Goal: Complete application form

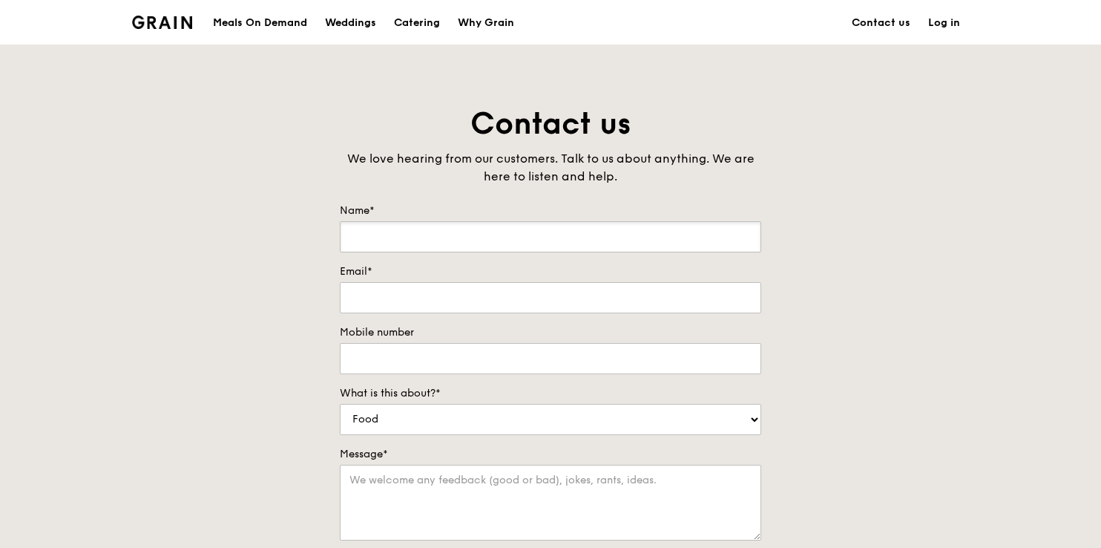
click at [383, 237] on input "Name*" at bounding box center [551, 236] width 422 height 31
type input "[PERSON_NAME]"
type input "[EMAIL_ADDRESS][DOMAIN_NAME]"
type input "64645116"
click at [557, 296] on input "[EMAIL_ADDRESS][DOMAIN_NAME]" at bounding box center [551, 297] width 422 height 31
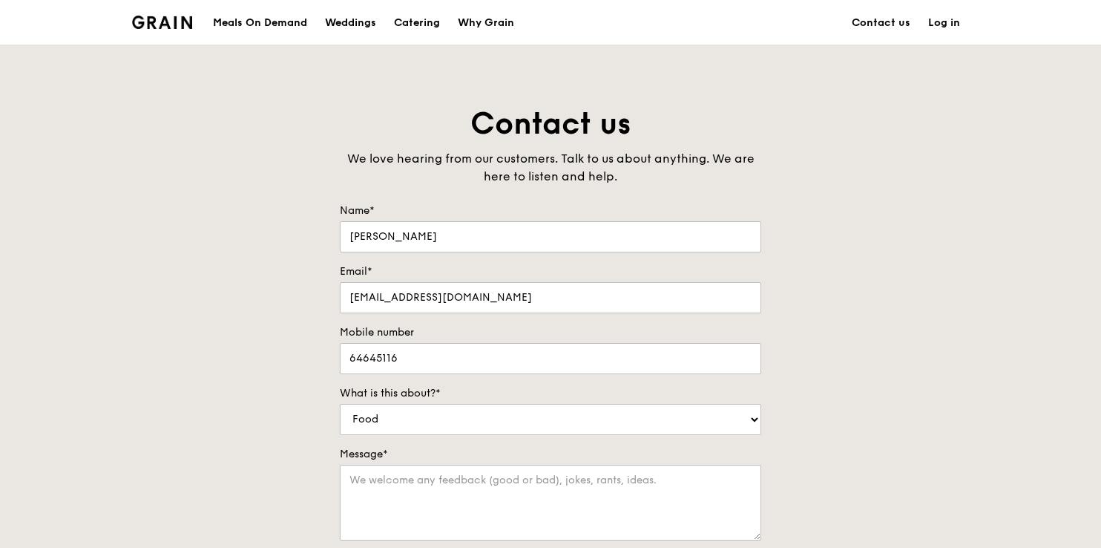
click at [704, 338] on label "Mobile number" at bounding box center [551, 332] width 422 height 15
click at [704, 343] on input "64645116" at bounding box center [551, 358] width 422 height 31
click at [416, 421] on select "Food Service Billing/Payment Catering Others" at bounding box center [551, 419] width 422 height 31
click at [340, 404] on select "Food Service Billing/Payment Catering Others" at bounding box center [551, 419] width 422 height 31
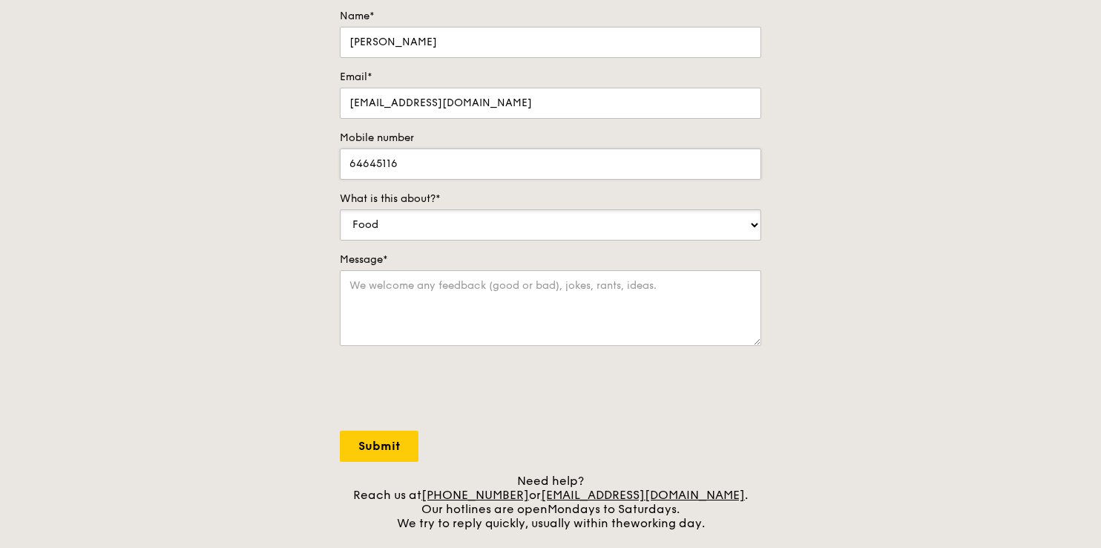
scroll to position [223, 0]
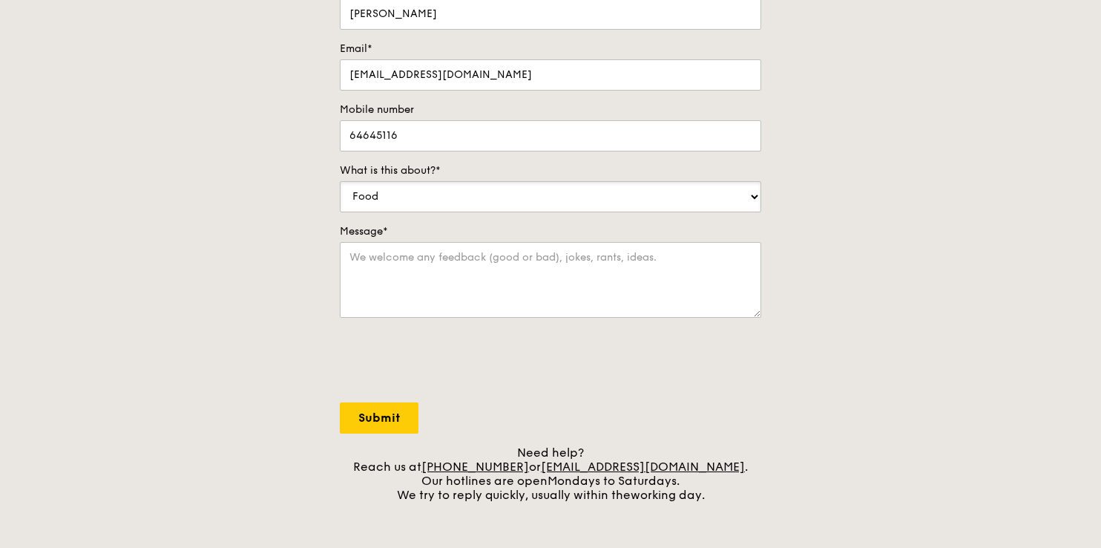
click at [430, 200] on select "Food Service Billing/Payment Catering Others" at bounding box center [551, 196] width 422 height 31
select select "Catering"
click at [340, 181] on select "Food Service Billing/Payment Catering Others" at bounding box center [551, 196] width 422 height 31
click at [430, 266] on textarea "Message*" at bounding box center [551, 280] width 422 height 76
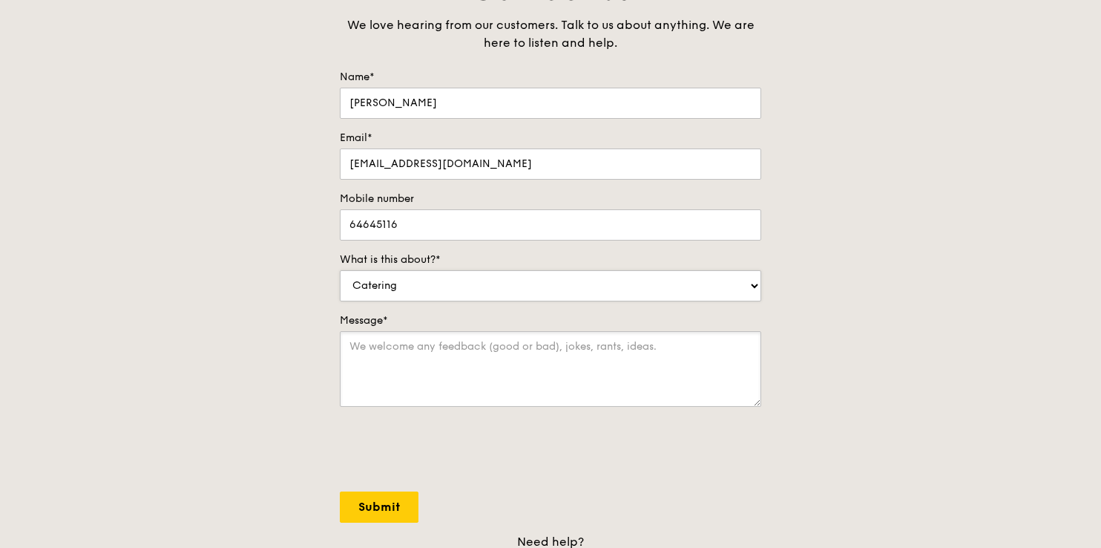
scroll to position [148, 0]
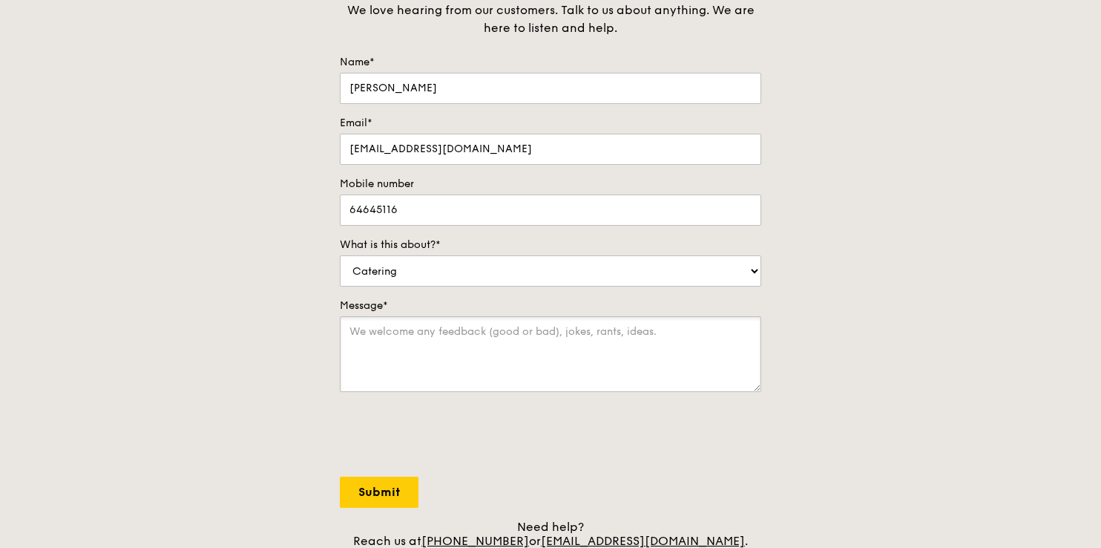
paste textarea "Lore Ips/Dolor, Si amet co Adipis, el seddoe te Incidid Utlab Etdolor (MAG) — a…"
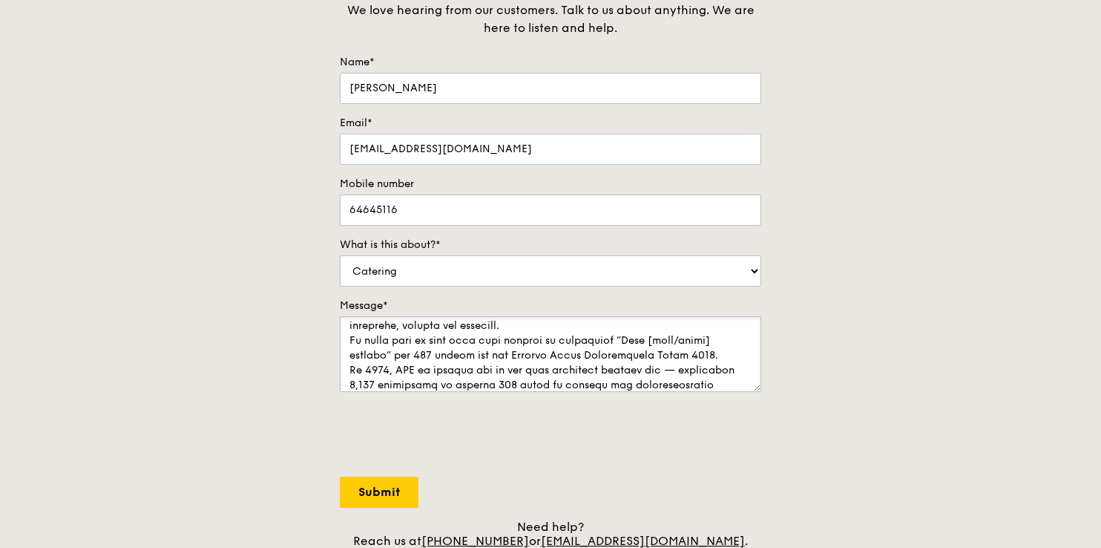
scroll to position [0, 0]
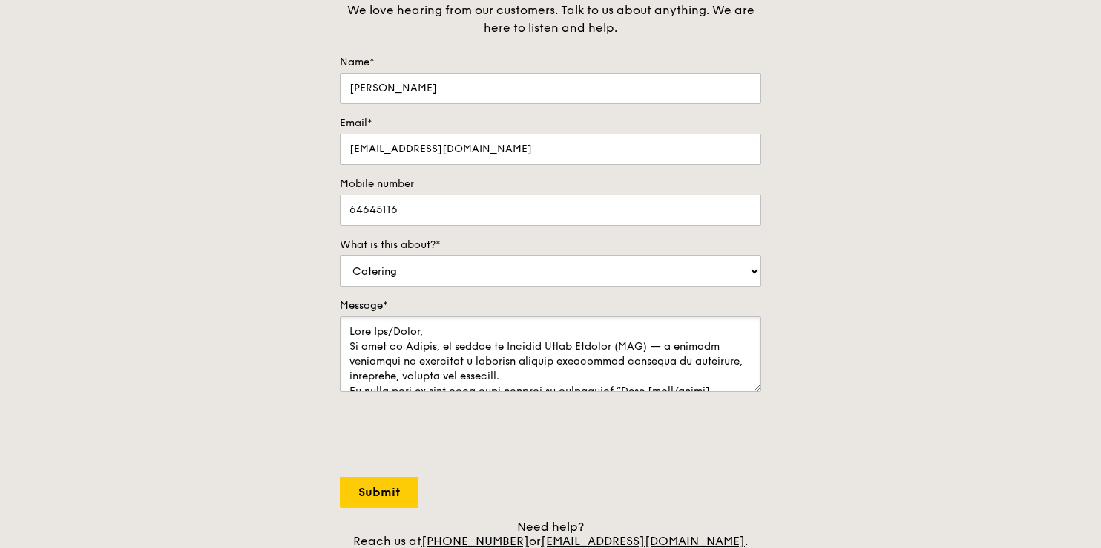
click at [464, 324] on textarea "Message*" at bounding box center [551, 354] width 422 height 76
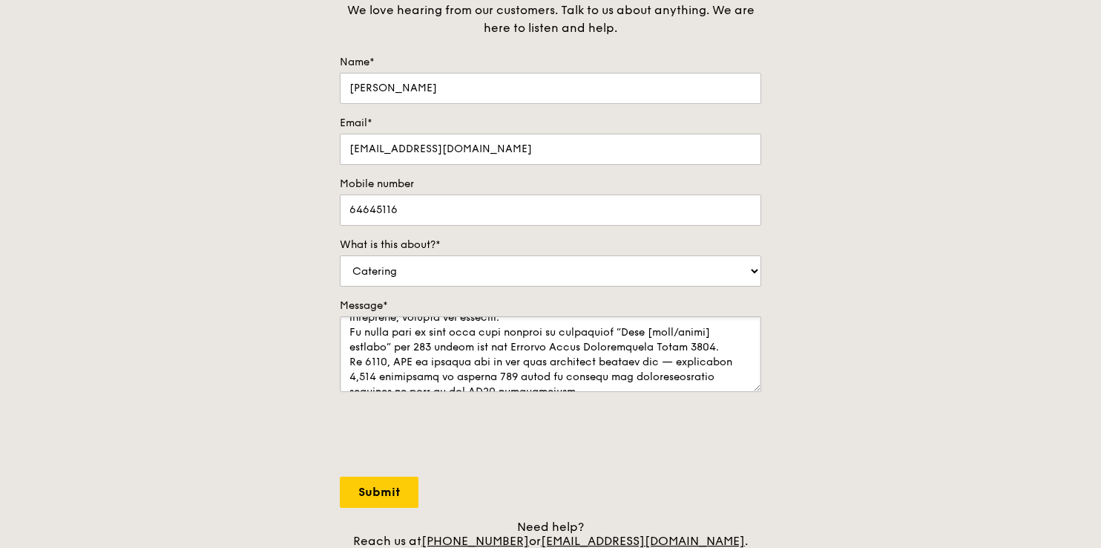
scroll to position [74, 0]
click at [525, 321] on textarea "Message*" at bounding box center [551, 354] width 422 height 76
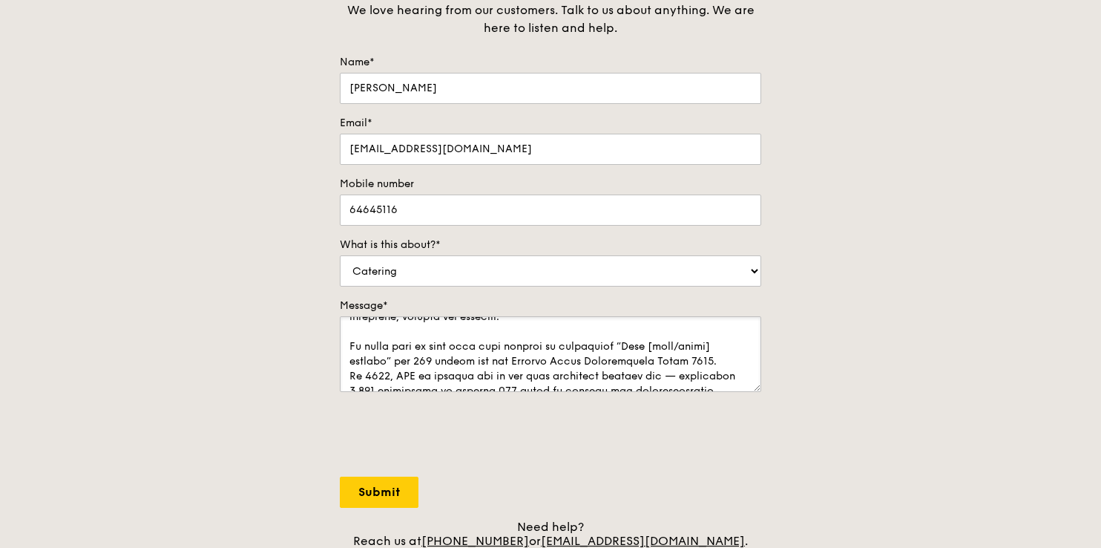
scroll to position [82, 0]
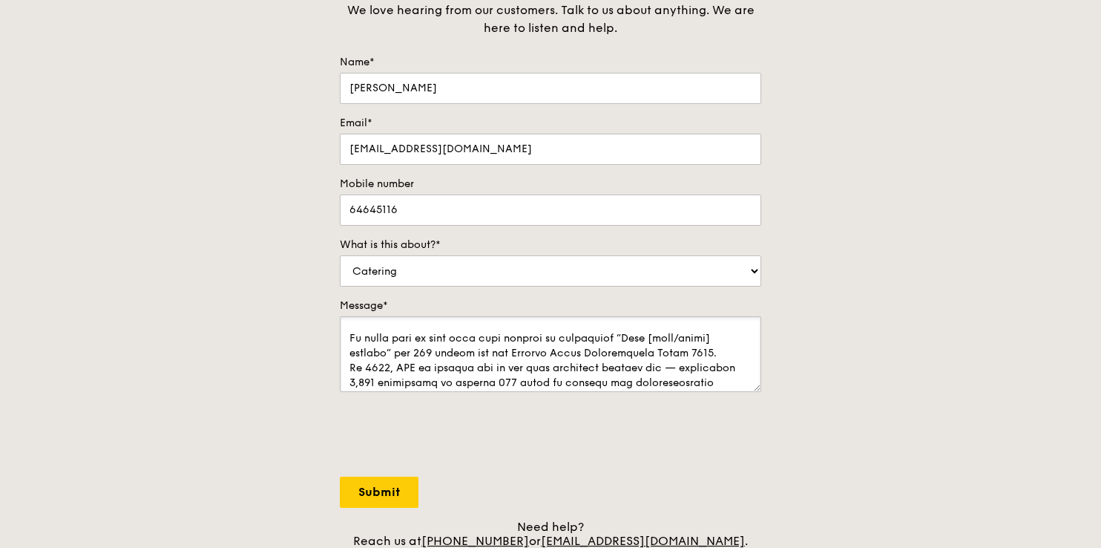
click at [620, 358] on textarea "Message*" at bounding box center [551, 354] width 422 height 76
click at [395, 351] on textarea "Message*" at bounding box center [551, 354] width 422 height 76
click at [392, 349] on textarea "Message*" at bounding box center [551, 354] width 422 height 76
click at [710, 353] on textarea "Message*" at bounding box center [551, 354] width 422 height 76
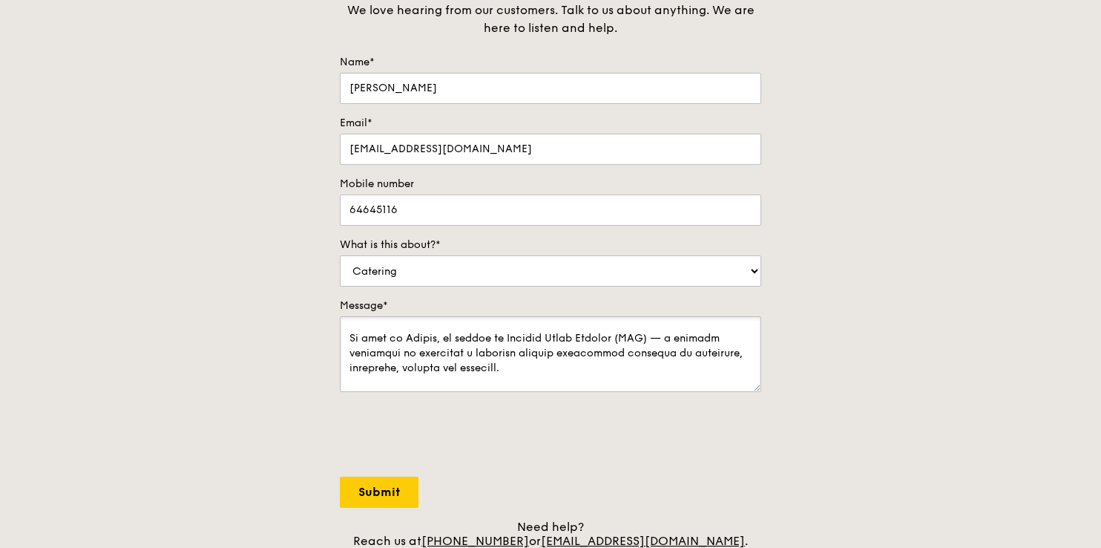
scroll to position [97, 0]
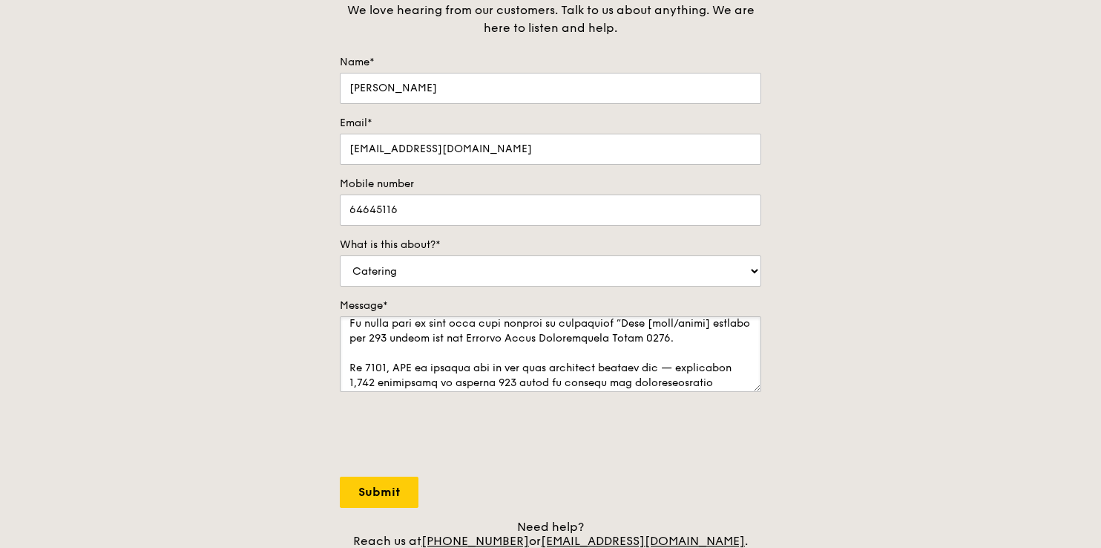
click at [653, 324] on textarea "Message*" at bounding box center [551, 354] width 422 height 76
click at [709, 322] on textarea "Message*" at bounding box center [551, 354] width 422 height 76
click at [626, 322] on textarea "Message*" at bounding box center [551, 354] width 422 height 76
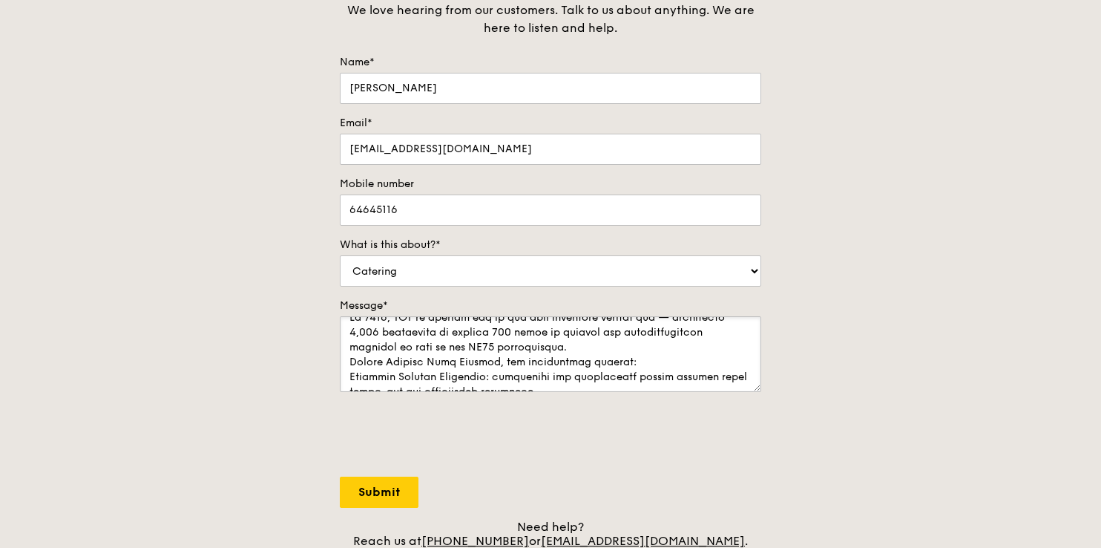
scroll to position [171, 0]
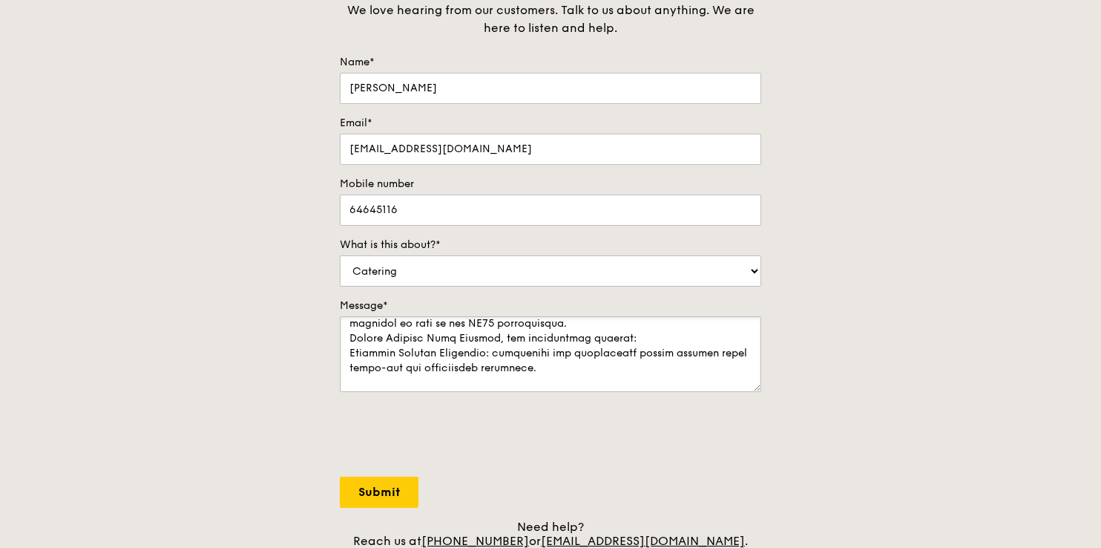
click at [579, 324] on textarea "Message*" at bounding box center [551, 354] width 422 height 76
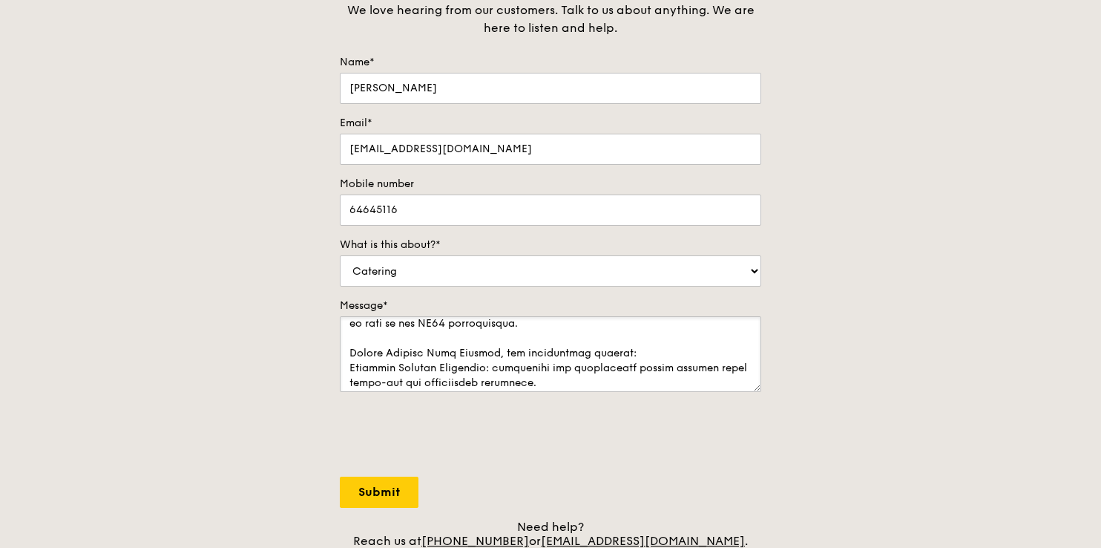
scroll to position [186, 0]
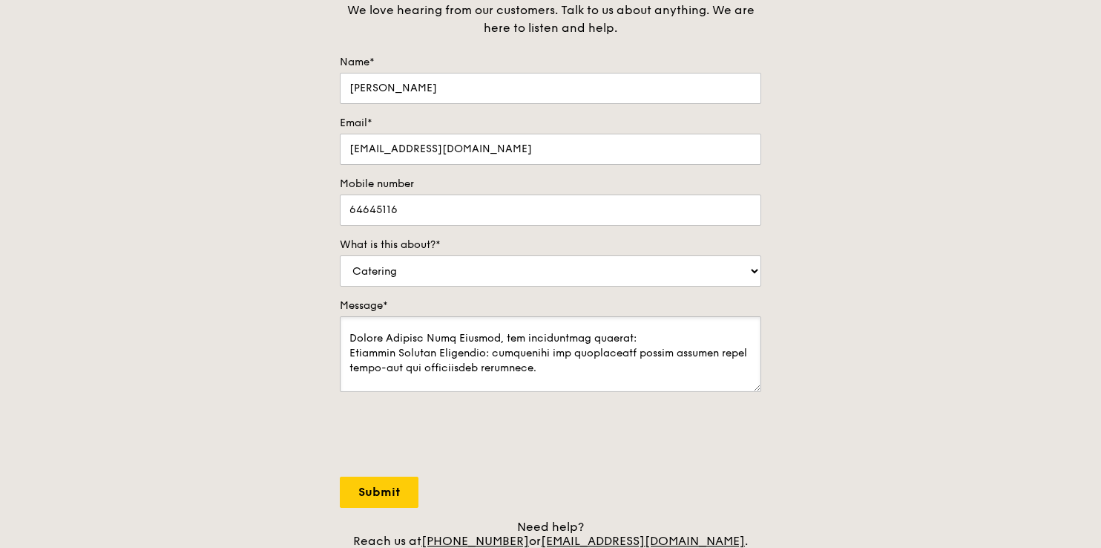
click at [665, 334] on textarea "Message*" at bounding box center [551, 354] width 422 height 76
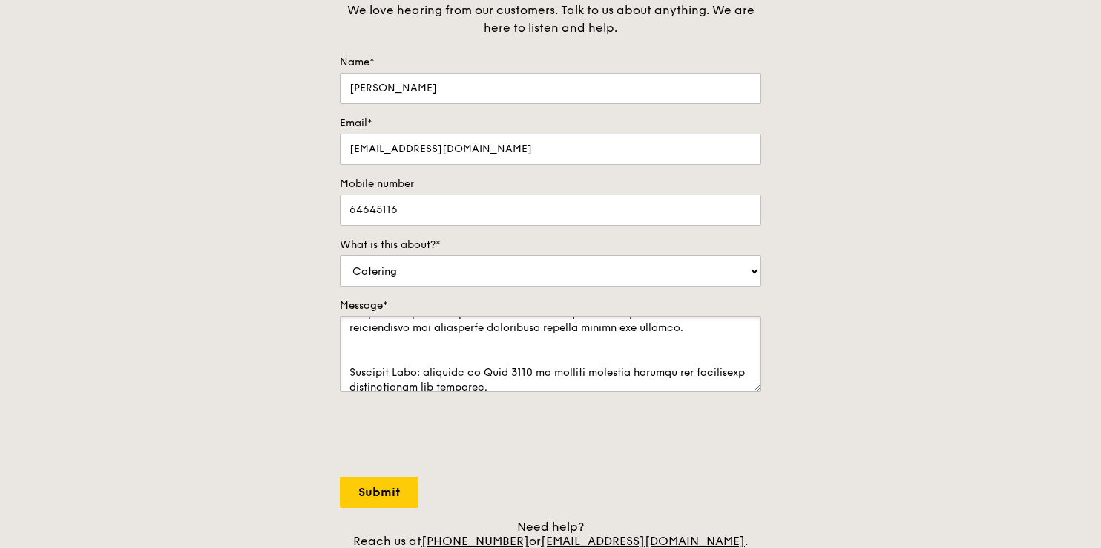
scroll to position [275, 0]
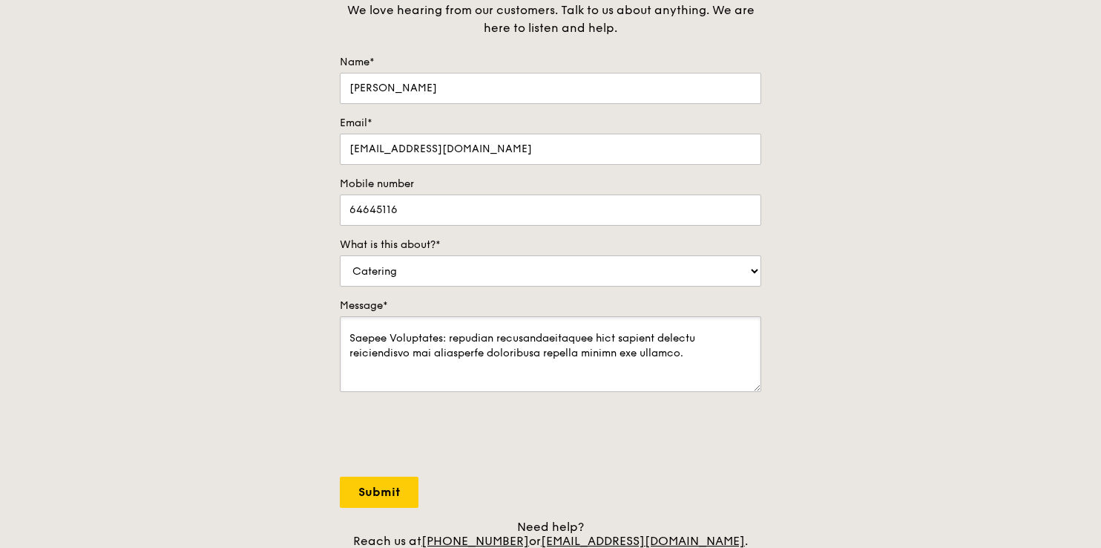
click at [397, 372] on textarea "Message*" at bounding box center [551, 354] width 422 height 76
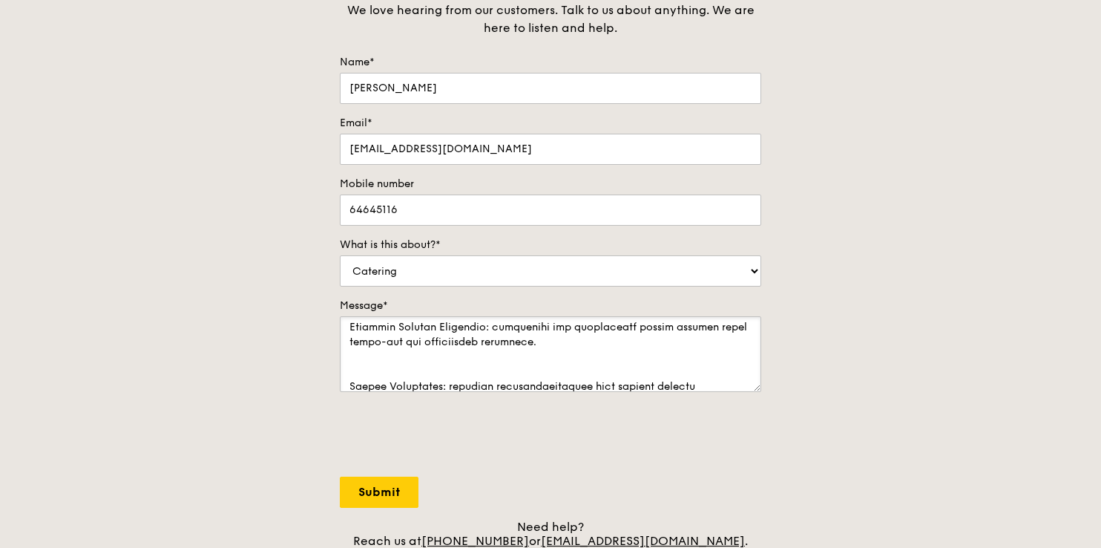
scroll to position [201, 0]
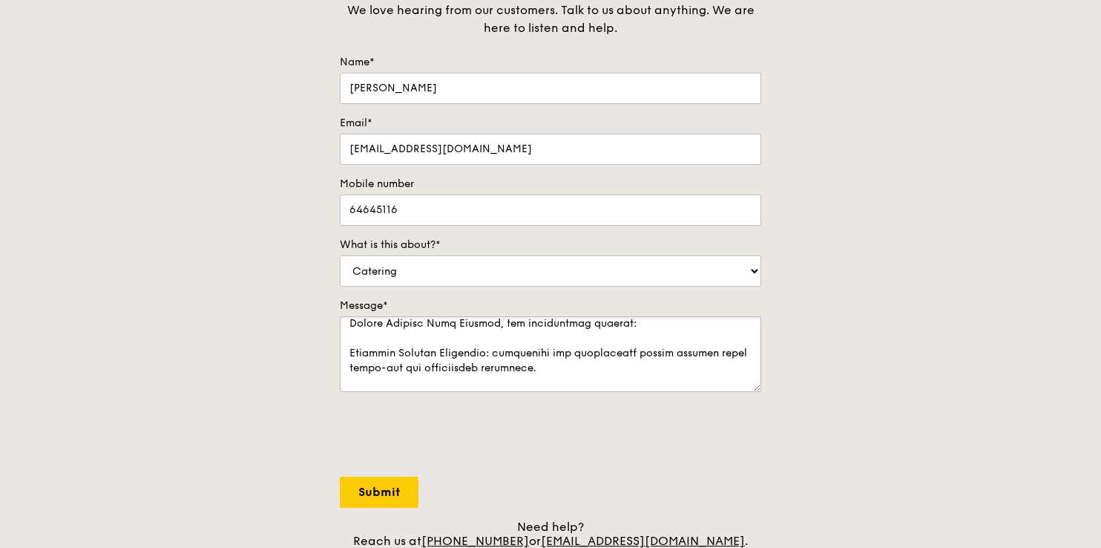
click at [392, 384] on textarea "Message*" at bounding box center [551, 354] width 422 height 76
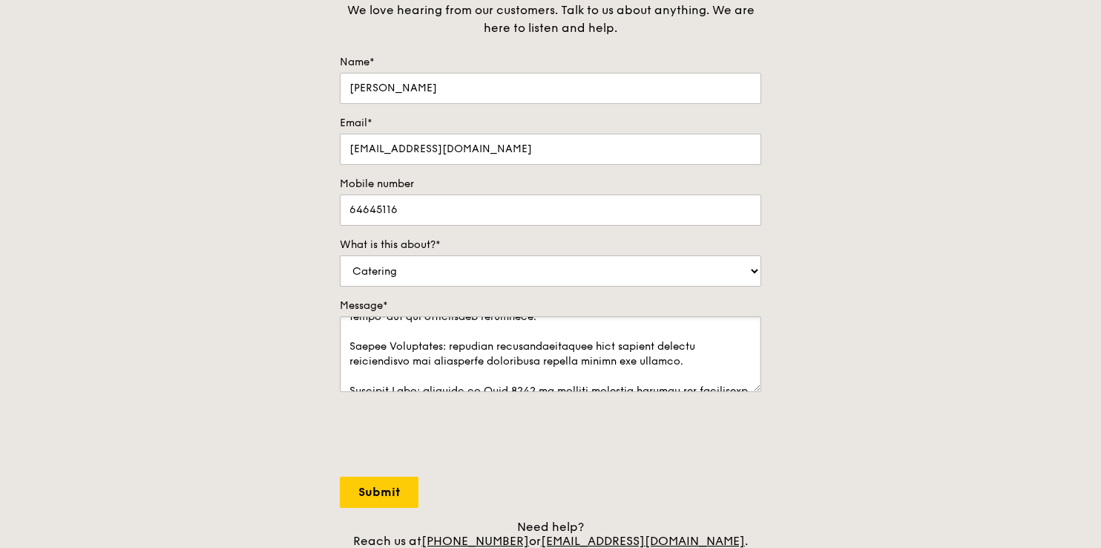
scroll to position [275, 0]
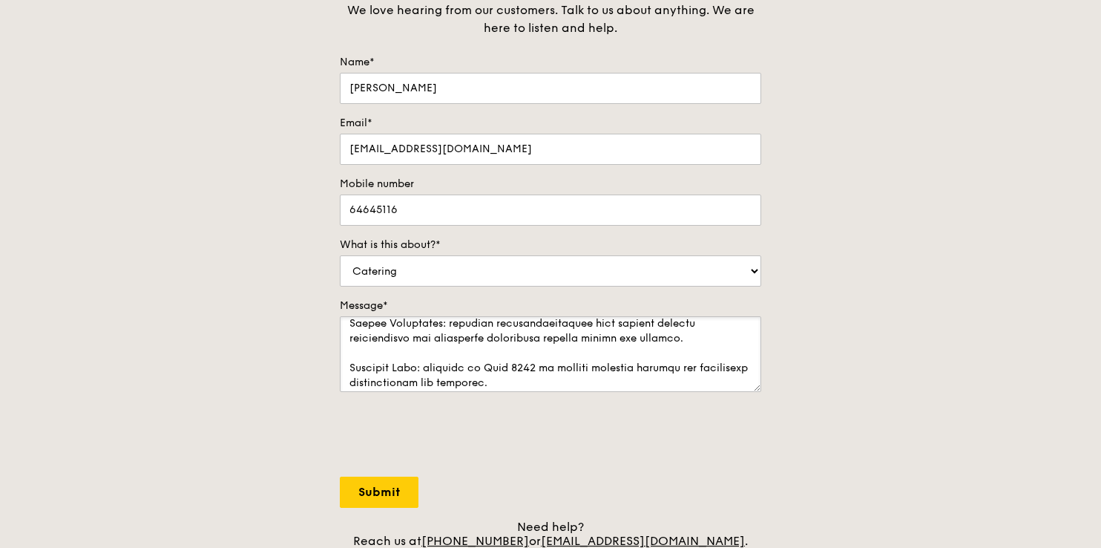
click at [347, 326] on textarea "Message*" at bounding box center [551, 354] width 422 height 76
click at [559, 381] on textarea "Message*" at bounding box center [551, 354] width 422 height 76
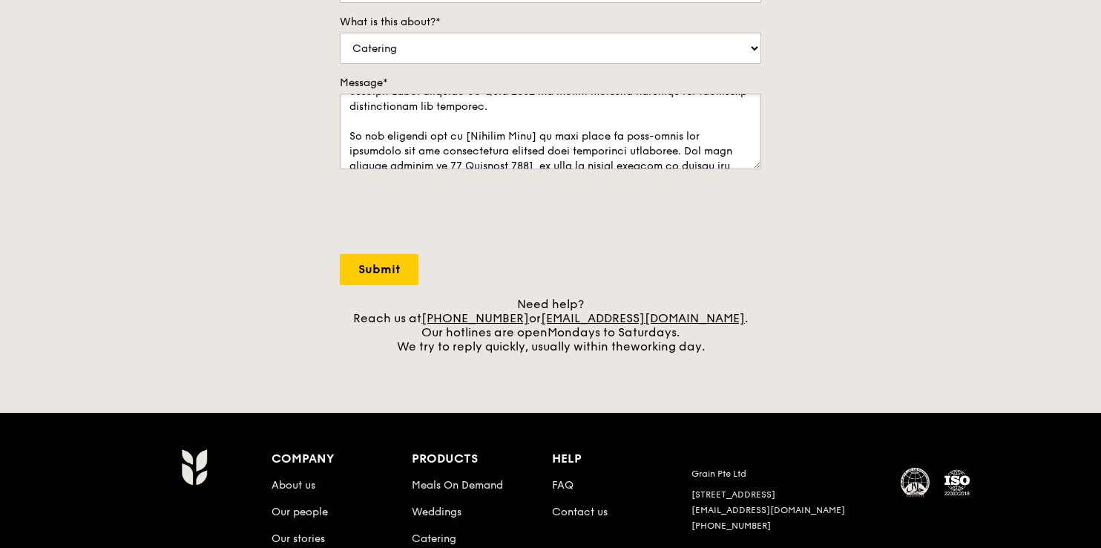
scroll to position [328, 0]
drag, startPoint x: 564, startPoint y: 101, endPoint x: 471, endPoint y: 134, distance: 98.6
click at [471, 134] on textarea "Message*" at bounding box center [551, 132] width 422 height 76
click at [470, 134] on textarea "Message*" at bounding box center [551, 132] width 422 height 76
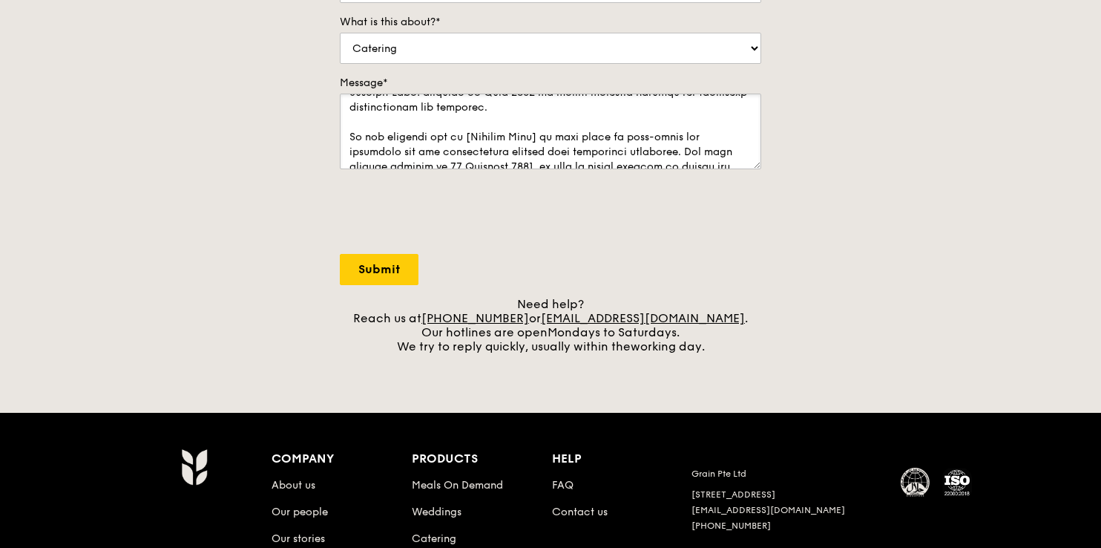
drag, startPoint x: 470, startPoint y: 134, endPoint x: 560, endPoint y: 139, distance: 90.7
click at [560, 139] on textarea "Message*" at bounding box center [551, 132] width 422 height 76
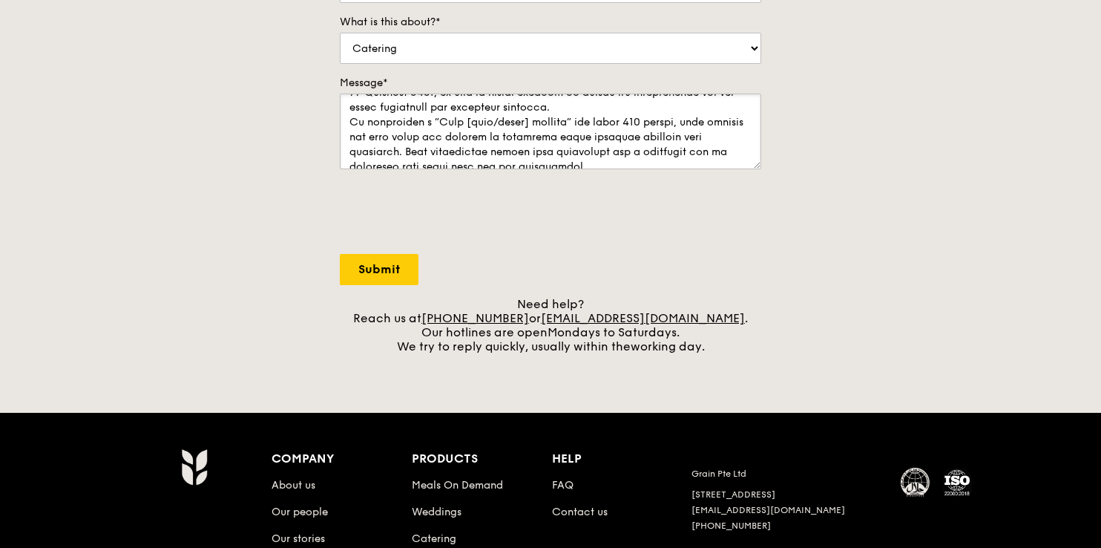
click at [674, 108] on textarea "Message*" at bounding box center [551, 132] width 422 height 76
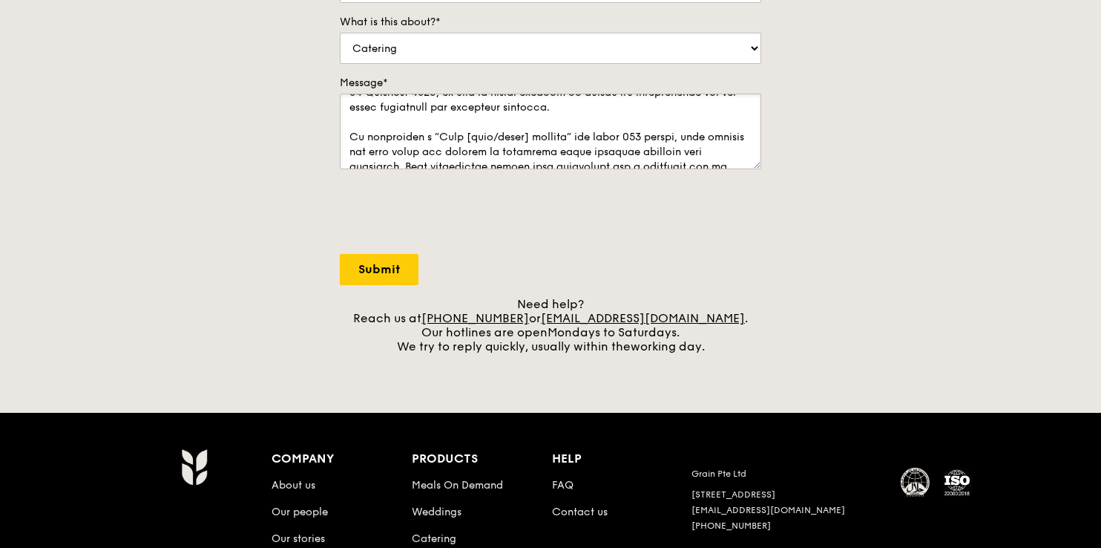
scroll to position [417, 0]
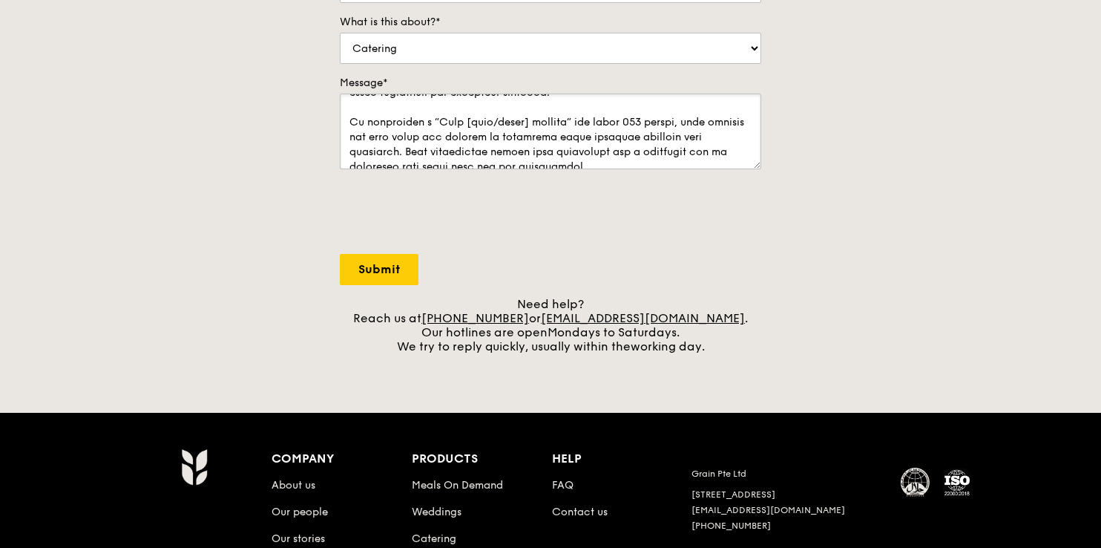
click at [563, 117] on textarea "Message*" at bounding box center [551, 132] width 422 height 76
click at [522, 119] on textarea "Message*" at bounding box center [551, 132] width 422 height 76
click at [436, 121] on textarea "Message*" at bounding box center [551, 132] width 422 height 76
click at [534, 159] on textarea "Message*" at bounding box center [551, 132] width 422 height 76
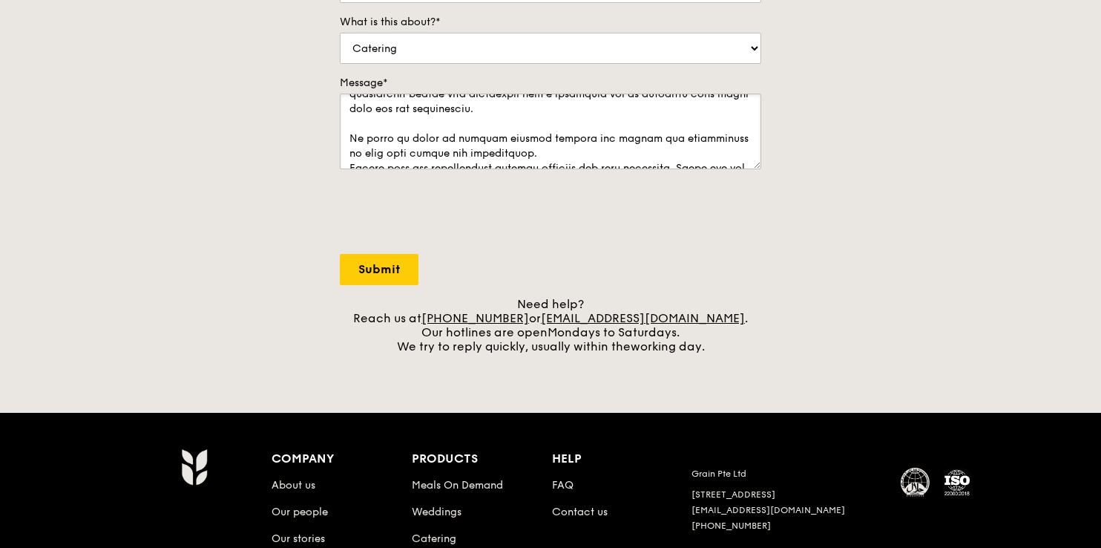
scroll to position [511, 0]
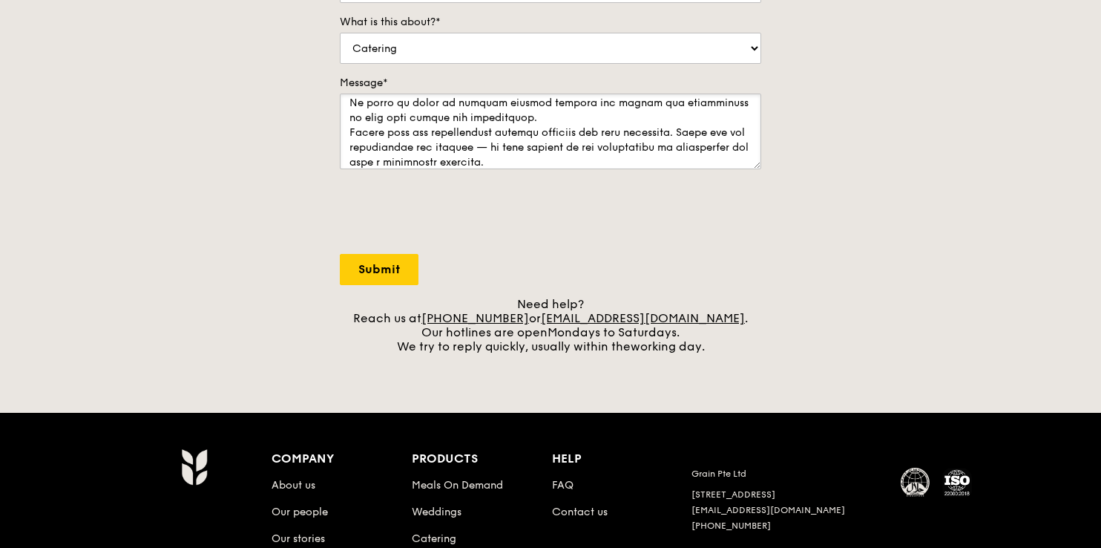
click at [525, 117] on textarea "Message*" at bounding box center [551, 132] width 422 height 76
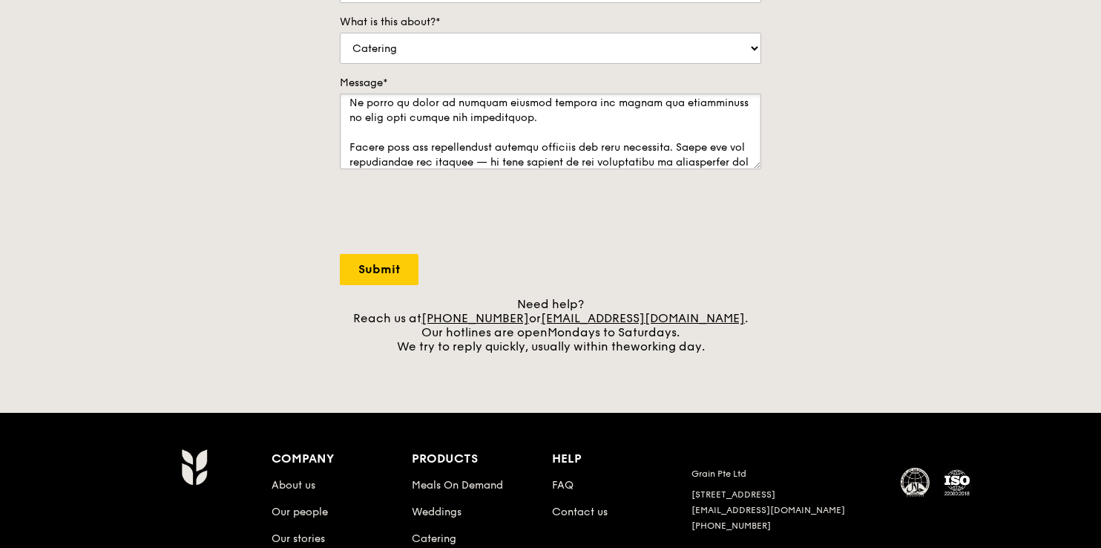
scroll to position [525, 0]
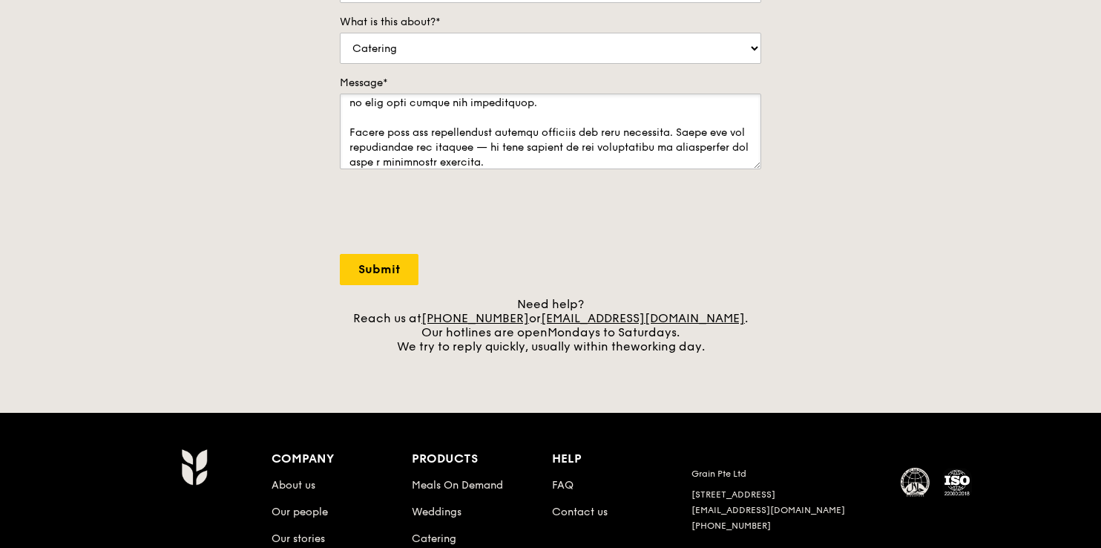
click at [631, 160] on textarea "Message*" at bounding box center [551, 132] width 422 height 76
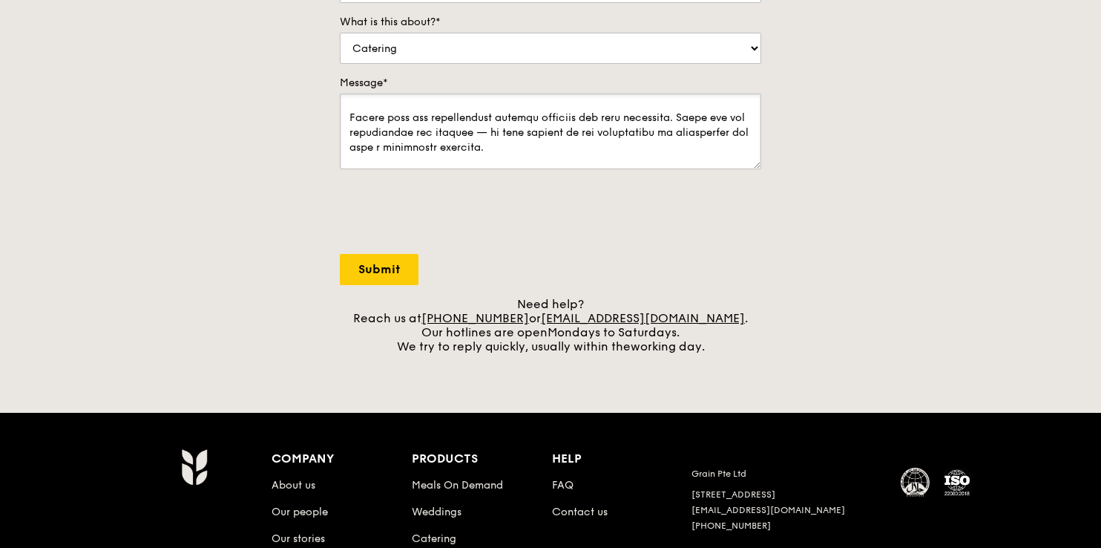
scroll to position [615, 0]
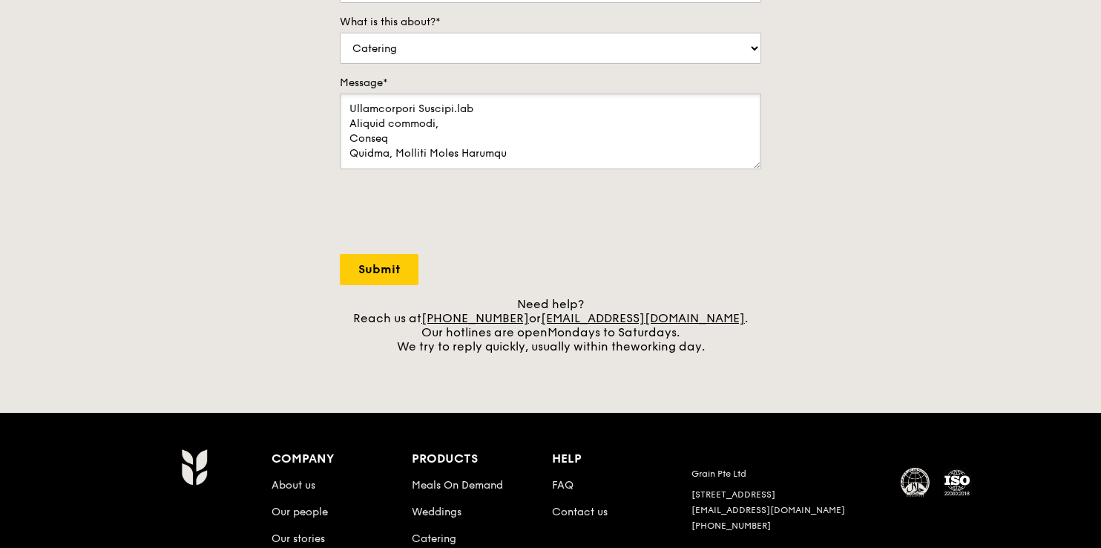
click at [488, 105] on textarea "Message*" at bounding box center [551, 132] width 422 height 76
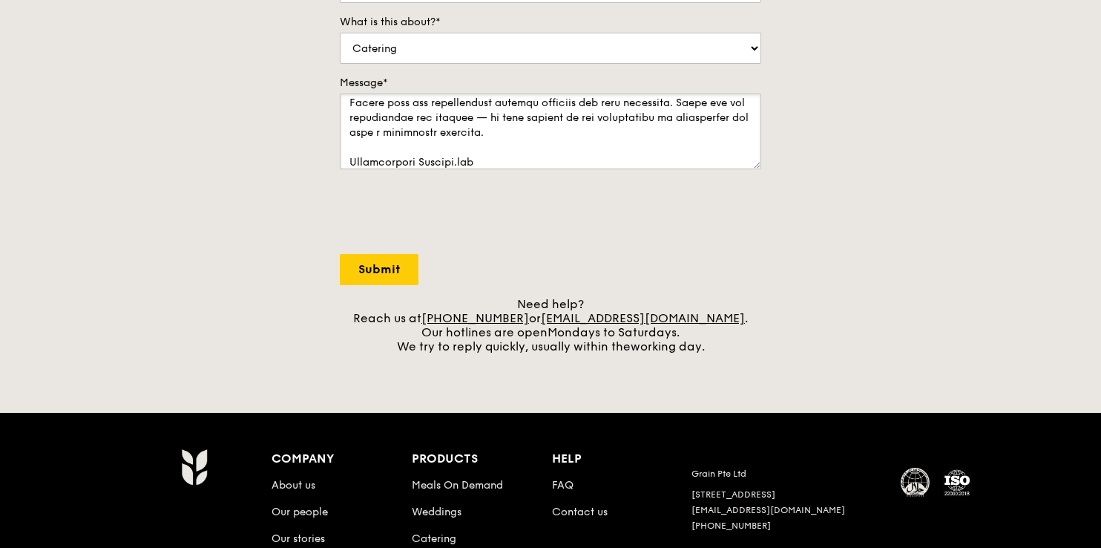
scroll to position [579, 0]
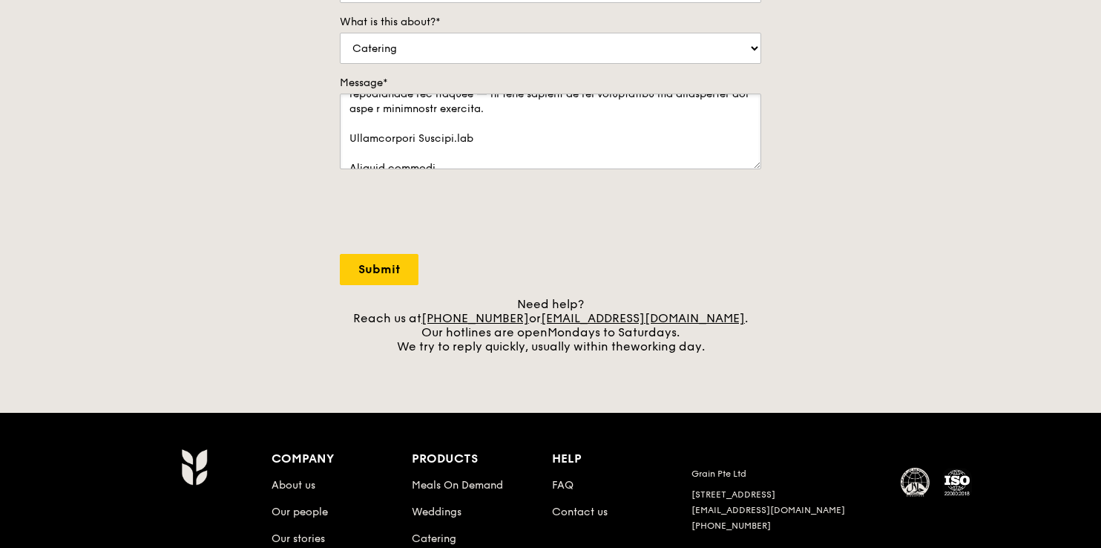
drag, startPoint x: 479, startPoint y: 160, endPoint x: 350, endPoint y: 132, distance: 132.2
click at [350, 132] on textarea "Message*" at bounding box center [551, 132] width 422 height 76
paste textarea "[URL][DOMAIN_NAME]"
drag, startPoint x: 442, startPoint y: 154, endPoint x: 350, endPoint y: 138, distance: 93.3
click at [350, 138] on textarea "Message*" at bounding box center [551, 132] width 422 height 76
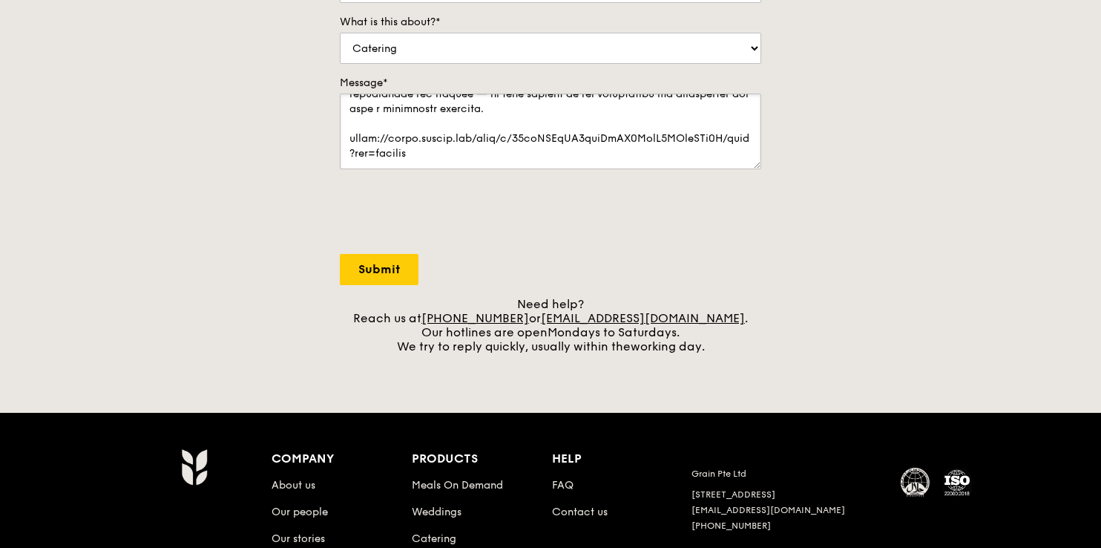
type textarea "Lore Ips/Dolor, Si amet co Adipis, el seddoe te Incidid Utlab Etdolor (MAG) — a…"
click at [407, 254] on input "Submit" at bounding box center [379, 269] width 79 height 31
select select "Food"
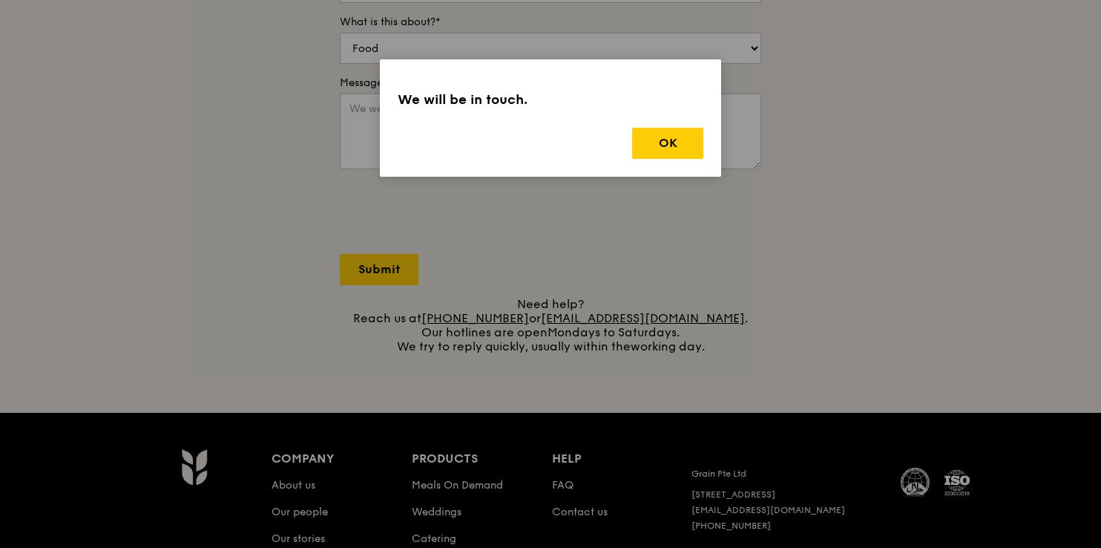
scroll to position [0, 0]
click at [662, 151] on button "OK" at bounding box center [667, 143] width 71 height 31
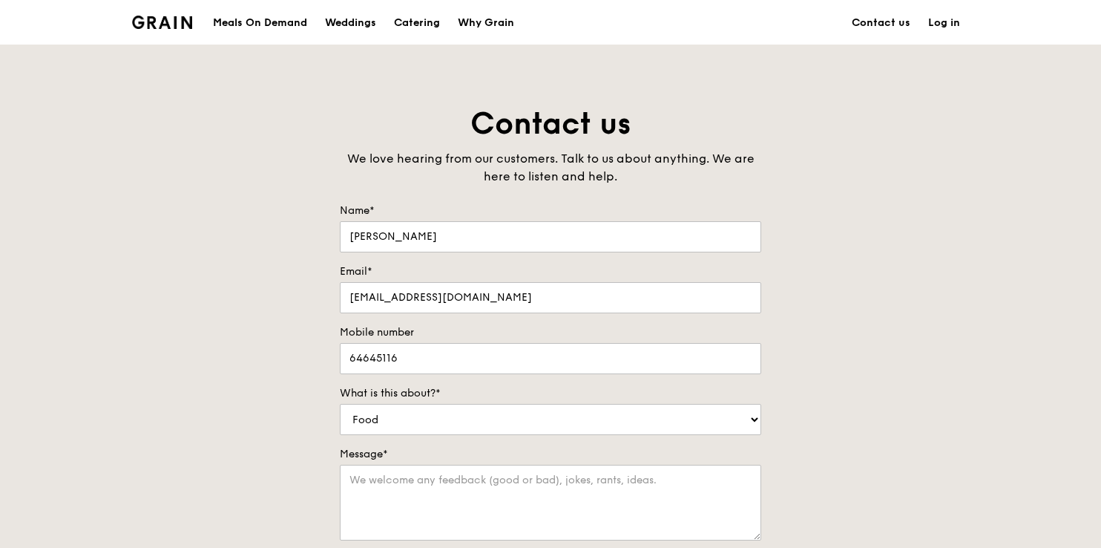
click at [288, 22] on div "Meals On Demand" at bounding box center [260, 23] width 94 height 45
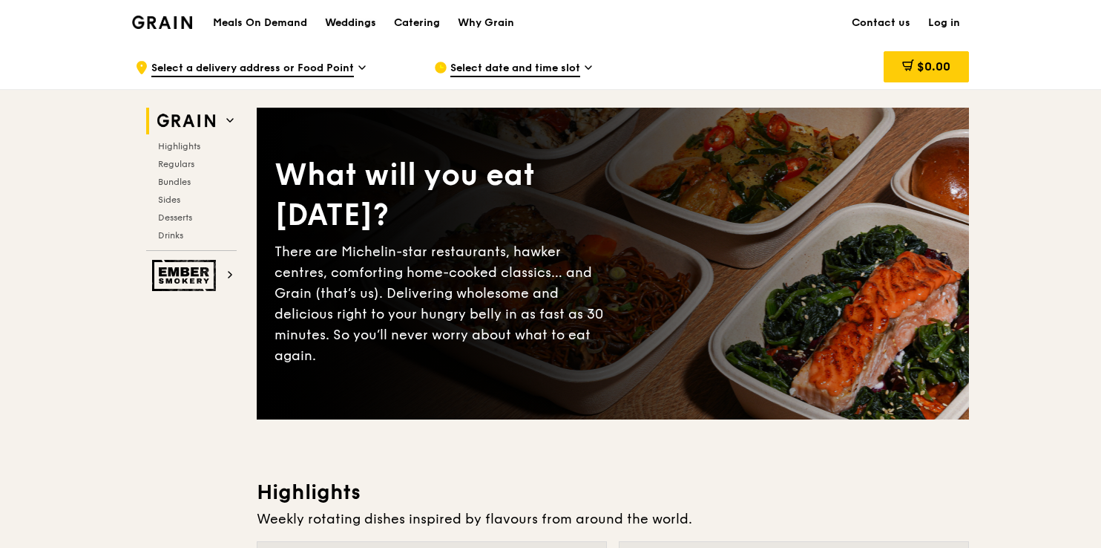
click at [364, 16] on div "Weddings" at bounding box center [350, 23] width 51 height 45
